Goal: Find specific page/section

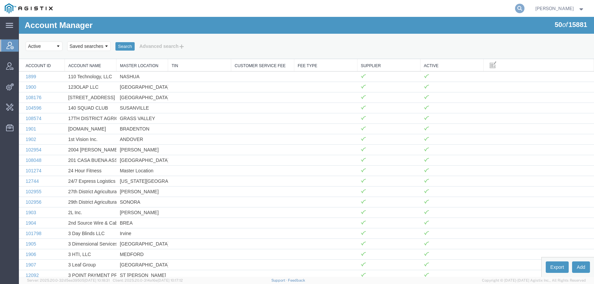
click at [524, 11] on icon at bounding box center [519, 8] width 9 height 9
type input "offline@biomarin"
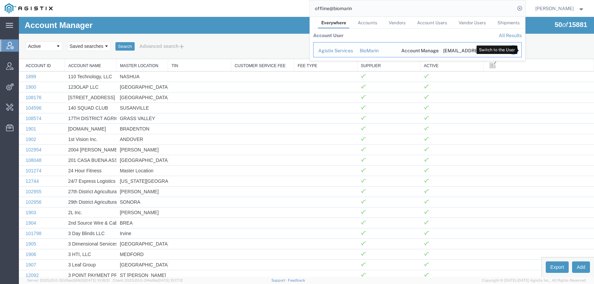
click at [517, 48] on icon "Search Results" at bounding box center [512, 49] width 9 height 9
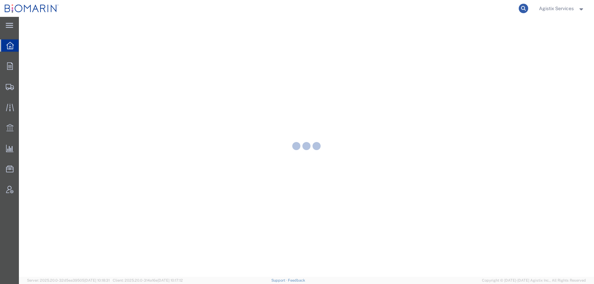
click at [522, 8] on icon at bounding box center [523, 8] width 9 height 9
paste input "1114015"
type input "1114015"
